Goal: Find specific page/section

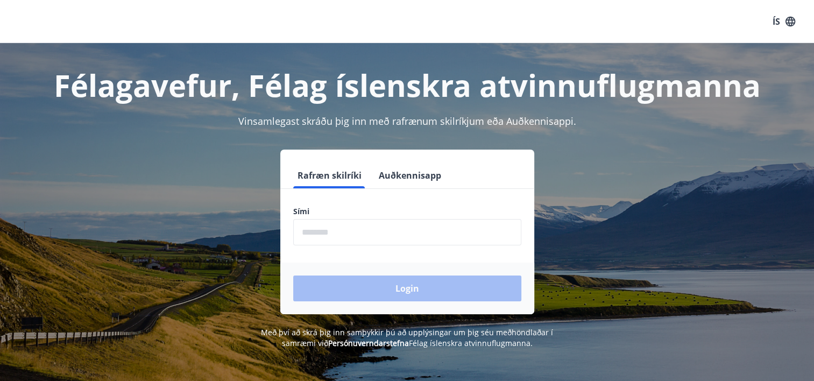
click at [324, 217] on div "Sími ​" at bounding box center [407, 225] width 228 height 39
click at [324, 226] on input "phone" at bounding box center [407, 232] width 228 height 26
type input "********"
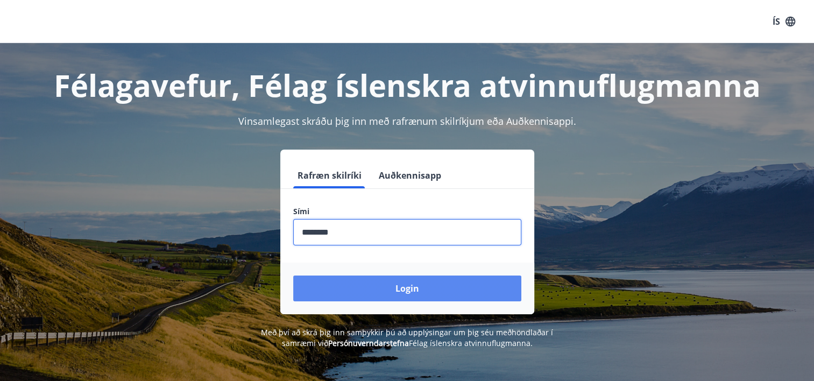
click at [405, 285] on button "Login" at bounding box center [407, 288] width 228 height 26
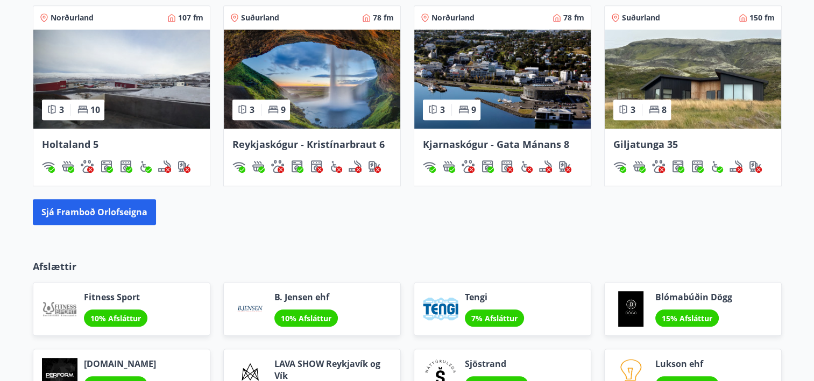
scroll to position [646, 0]
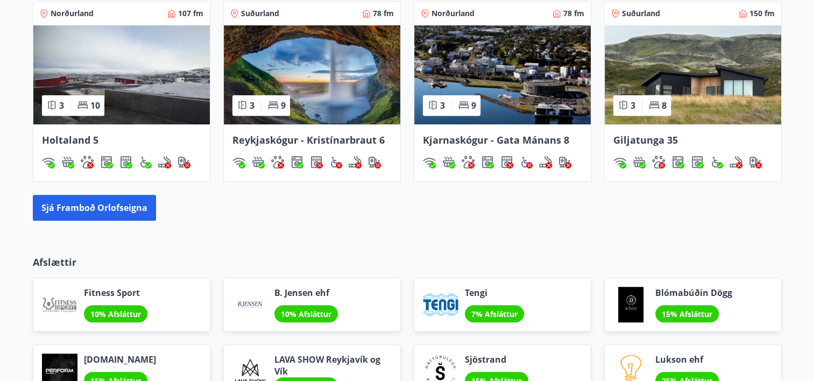
click at [668, 139] on span "Giljatunga 35" at bounding box center [645, 139] width 65 height 13
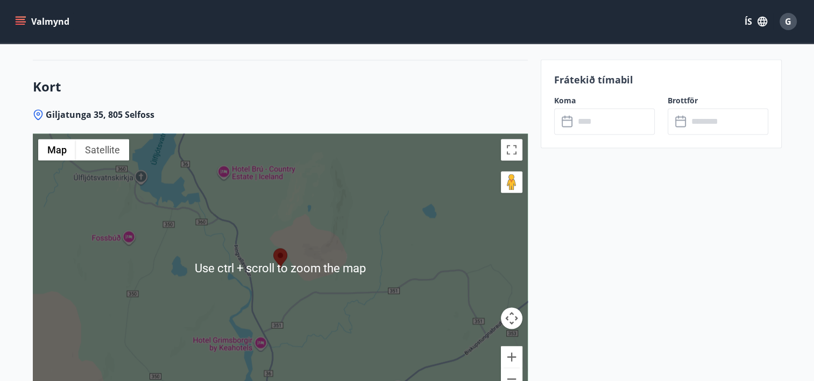
scroll to position [1668, 0]
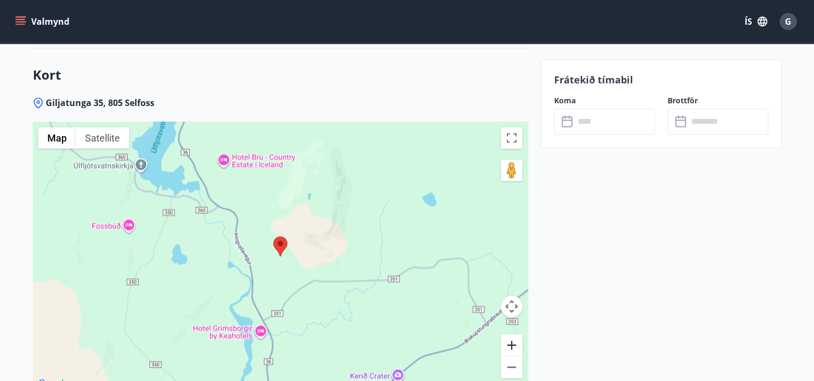
click at [510, 334] on button "Zoom in" at bounding box center [512, 345] width 22 height 22
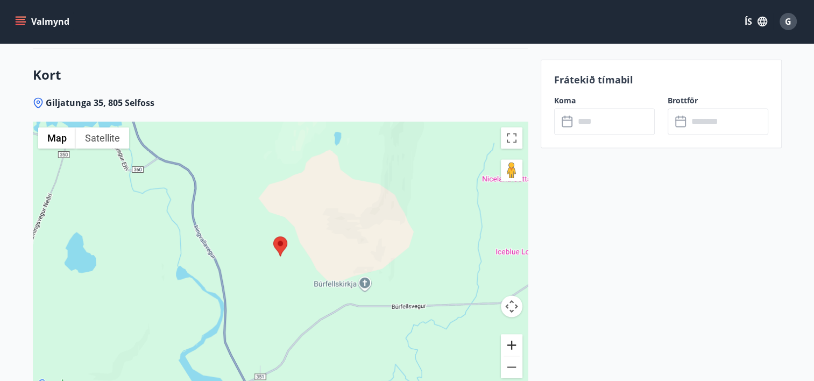
click at [510, 334] on button "Zoom in" at bounding box center [512, 345] width 22 height 22
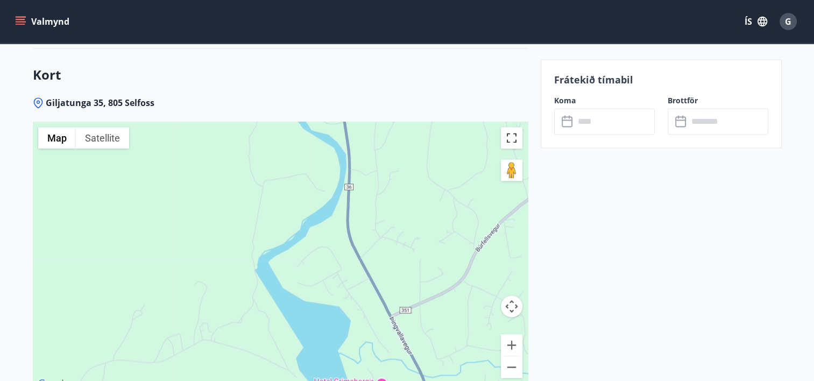
drag, startPoint x: 327, startPoint y: 301, endPoint x: 510, endPoint y: 114, distance: 261.7
click at [511, 103] on div "Giljatunga 35, 805 Selfoss ← Move left → Move right ↑ Move up ↓ Move down + Zoo…" at bounding box center [280, 265] width 495 height 337
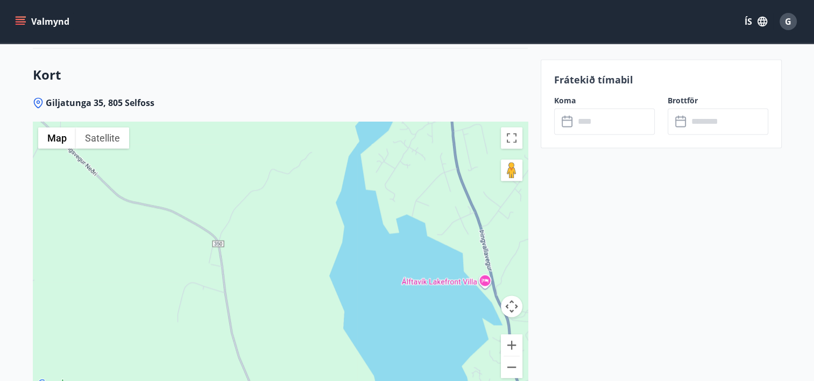
drag, startPoint x: 379, startPoint y: 330, endPoint x: 422, endPoint y: -56, distance: 388.7
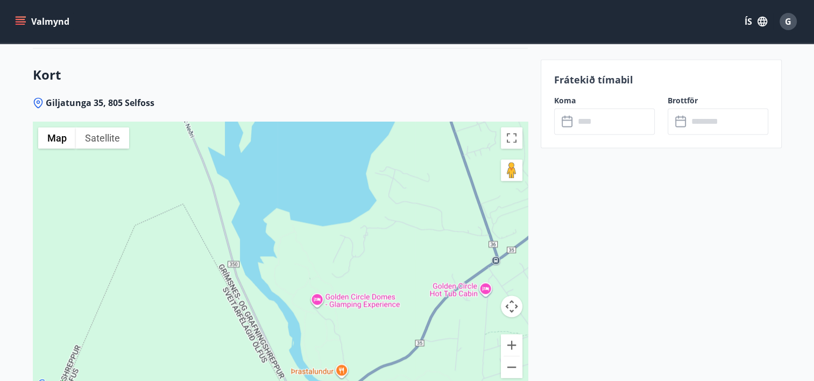
drag, startPoint x: 471, startPoint y: 301, endPoint x: 392, endPoint y: 9, distance: 303.2
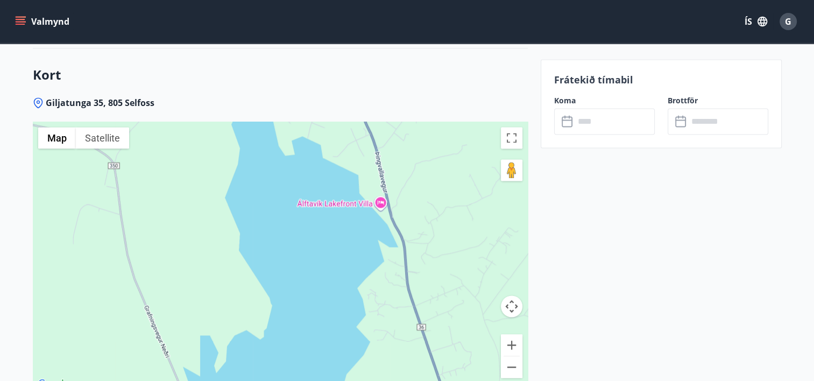
drag, startPoint x: 441, startPoint y: 187, endPoint x: 415, endPoint y: 408, distance: 222.6
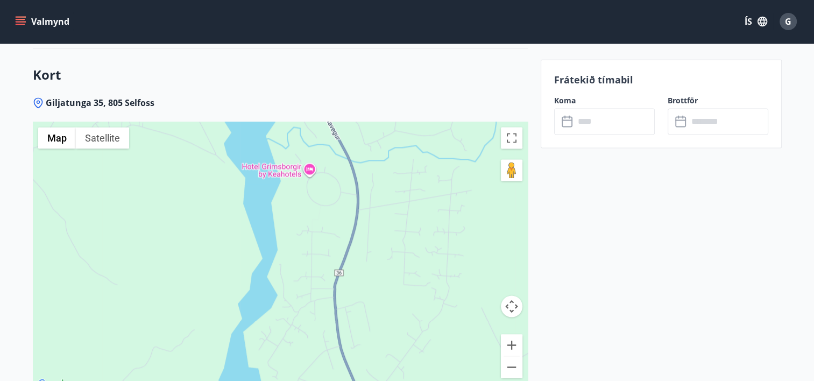
drag, startPoint x: 422, startPoint y: 162, endPoint x: 411, endPoint y: 408, distance: 246.6
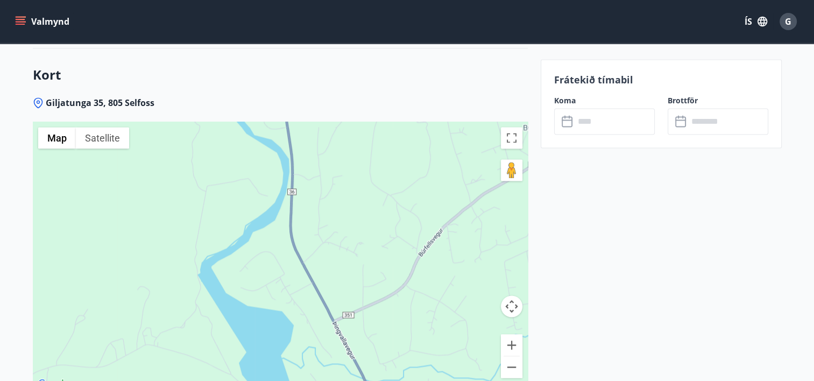
drag, startPoint x: 386, startPoint y: 188, endPoint x: 400, endPoint y: 407, distance: 219.4
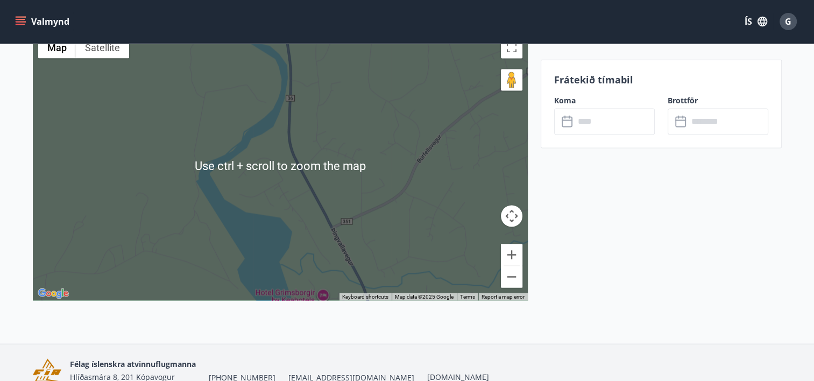
scroll to position [1775, 0]
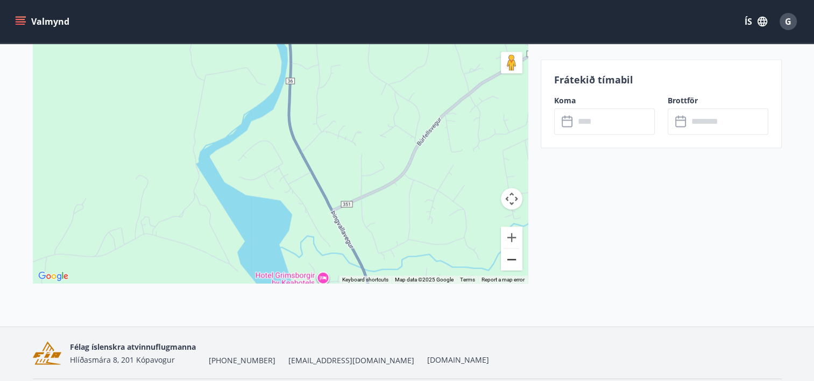
click at [513, 249] on button "Zoom out" at bounding box center [512, 260] width 22 height 22
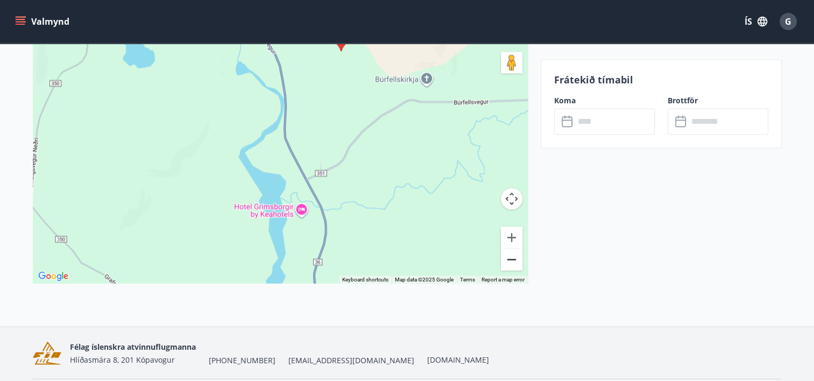
click at [512, 249] on button "Zoom out" at bounding box center [512, 260] width 22 height 22
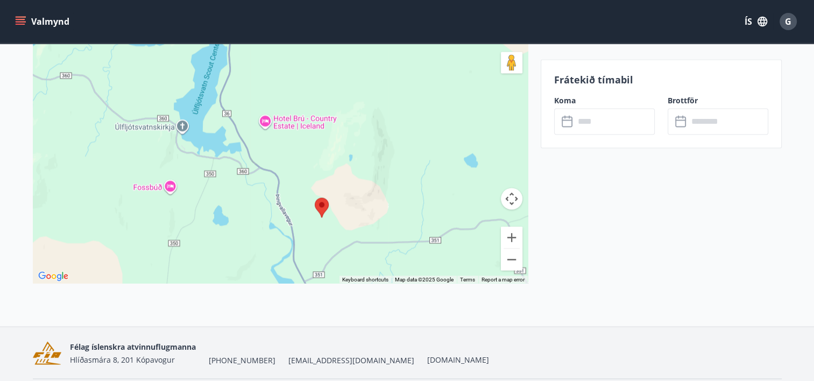
drag, startPoint x: 388, startPoint y: 140, endPoint x: 399, endPoint y: 259, distance: 120.0
click at [399, 259] on div at bounding box center [280, 148] width 495 height 269
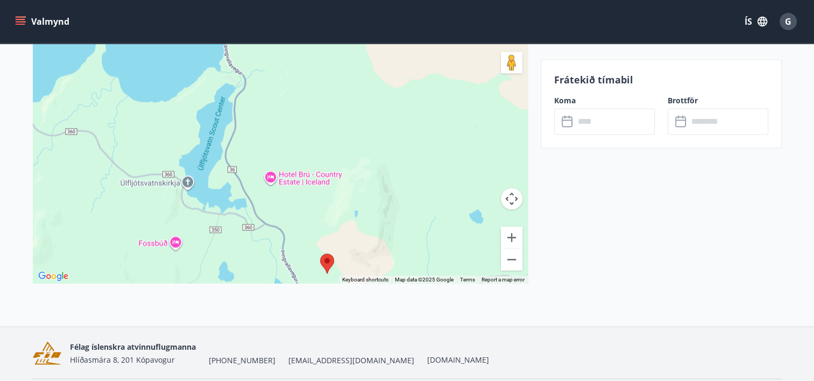
drag, startPoint x: 377, startPoint y: 204, endPoint x: 382, endPoint y: 260, distance: 56.2
click at [382, 260] on div at bounding box center [280, 148] width 495 height 269
click at [512, 226] on button "Zoom in" at bounding box center [512, 237] width 22 height 22
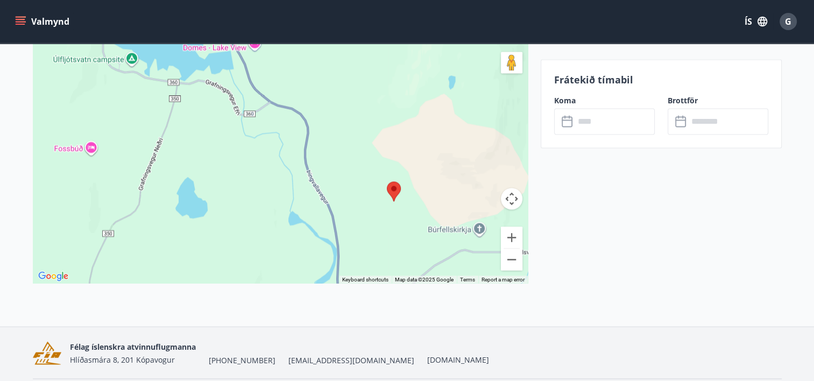
drag, startPoint x: 413, startPoint y: 240, endPoint x: 436, endPoint y: 45, distance: 196.6
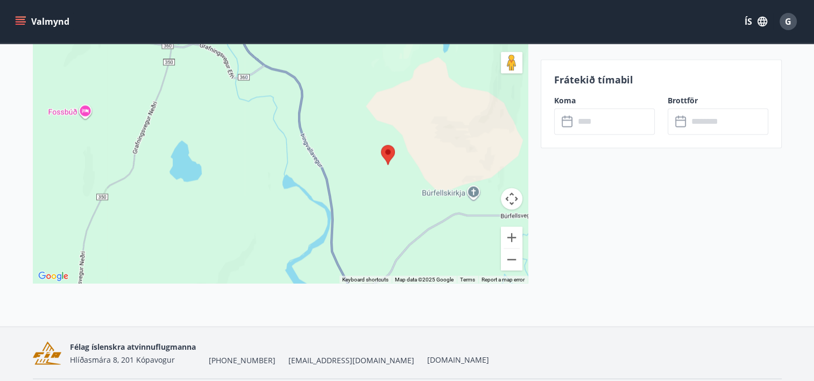
drag, startPoint x: 426, startPoint y: 127, endPoint x: 424, endPoint y: 99, distance: 28.6
click at [417, 83] on div at bounding box center [280, 148] width 495 height 269
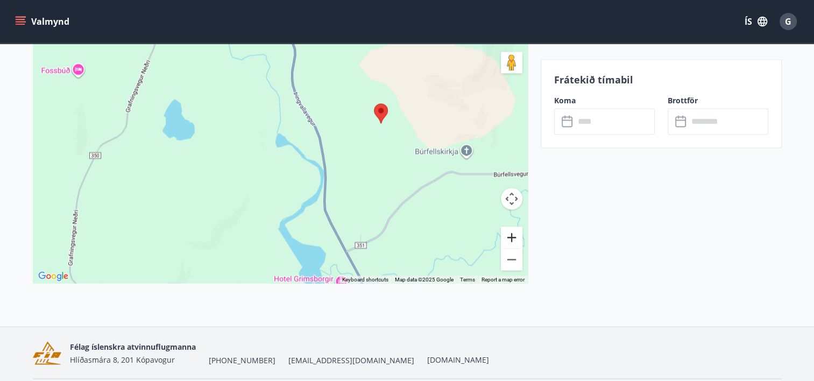
click at [512, 226] on button "Zoom in" at bounding box center [512, 237] width 22 height 22
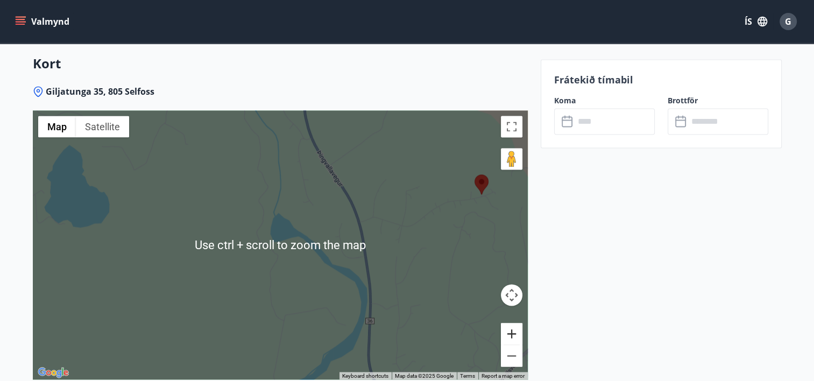
scroll to position [1668, 0]
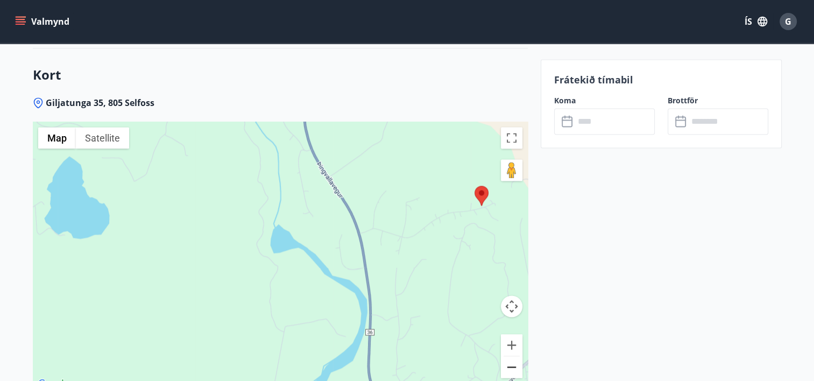
click at [510, 356] on button "Zoom out" at bounding box center [512, 367] width 22 height 22
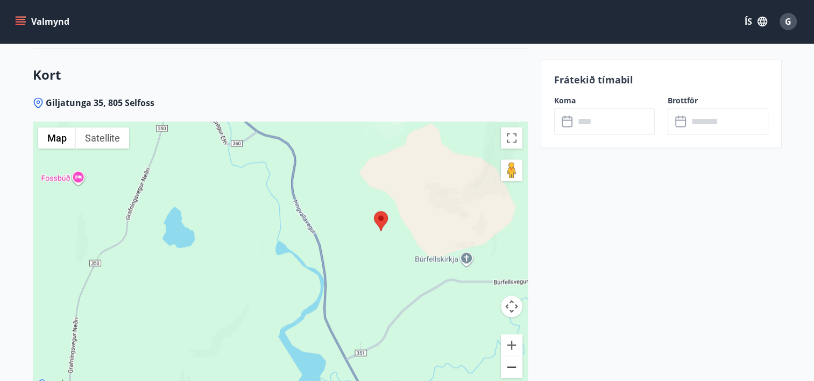
click at [510, 356] on button "Zoom out" at bounding box center [512, 367] width 22 height 22
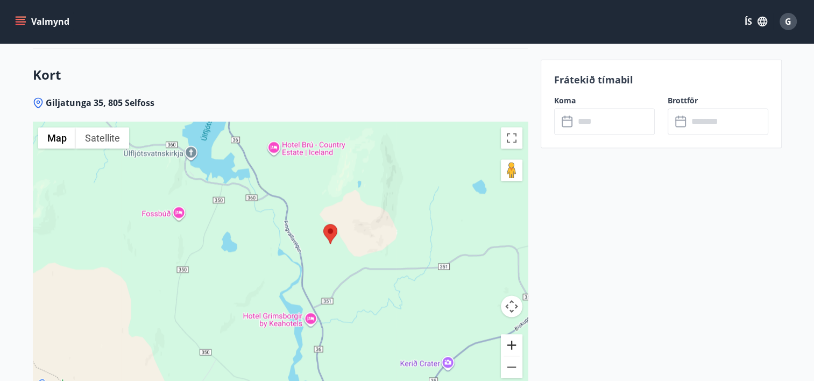
click at [511, 334] on button "Zoom in" at bounding box center [512, 345] width 22 height 22
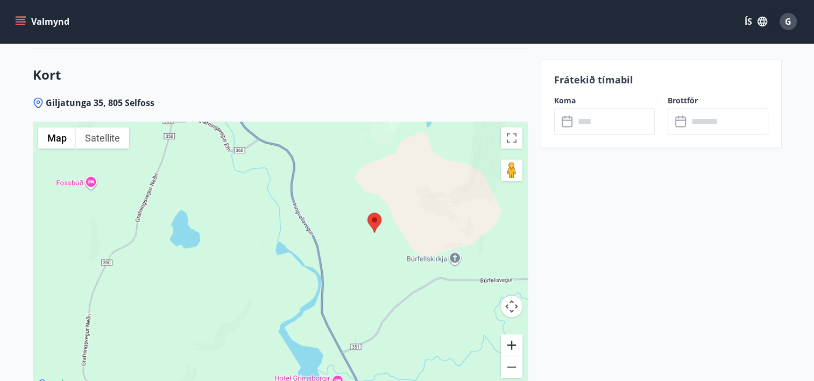
click at [511, 334] on button "Zoom in" at bounding box center [512, 345] width 22 height 22
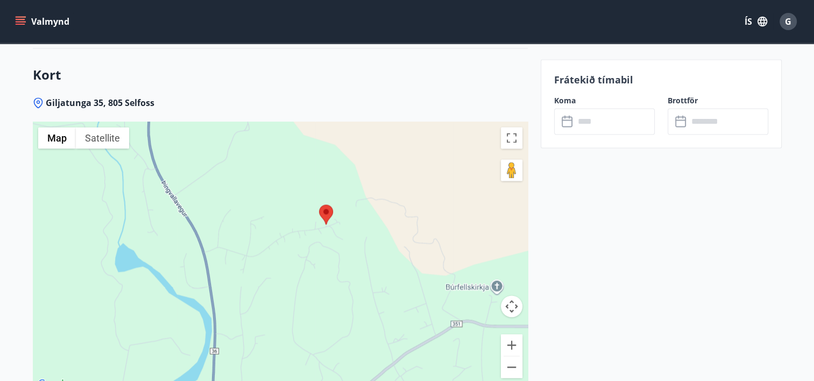
drag, startPoint x: 441, startPoint y: 316, endPoint x: 285, endPoint y: 334, distance: 157.0
click at [285, 334] on div at bounding box center [280, 256] width 495 height 269
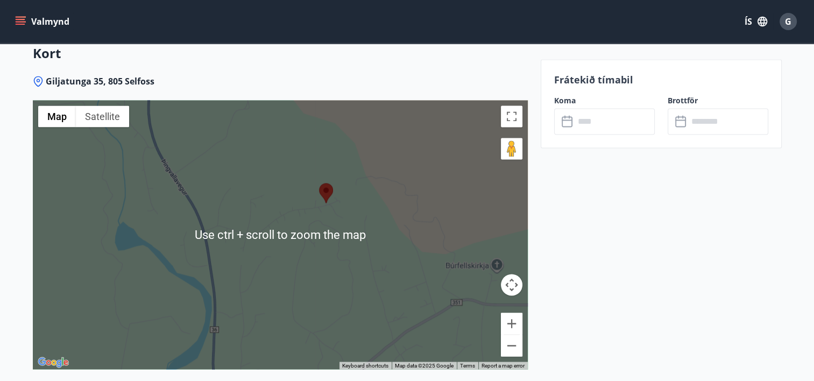
scroll to position [1722, 0]
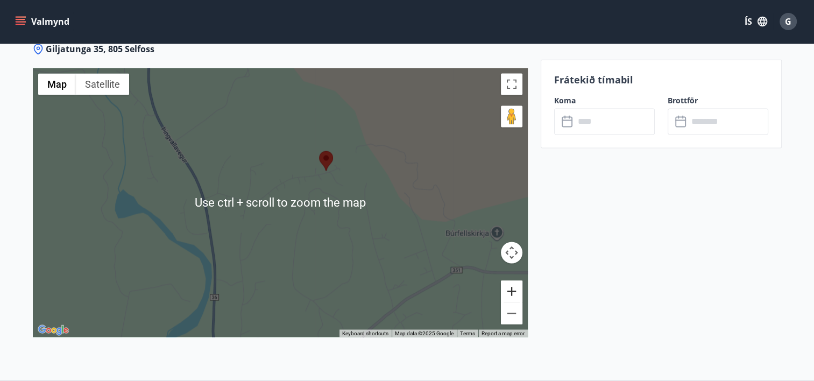
click at [514, 280] on button "Zoom in" at bounding box center [512, 291] width 22 height 22
